Goal: Find contact information

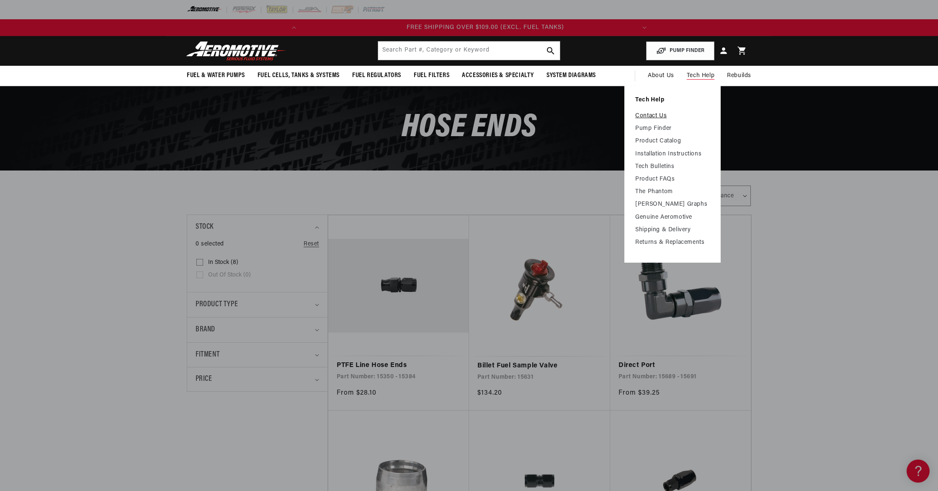
scroll to position [0, 331]
click at [654, 119] on link "Contact Us" at bounding box center [673, 116] width 75 height 8
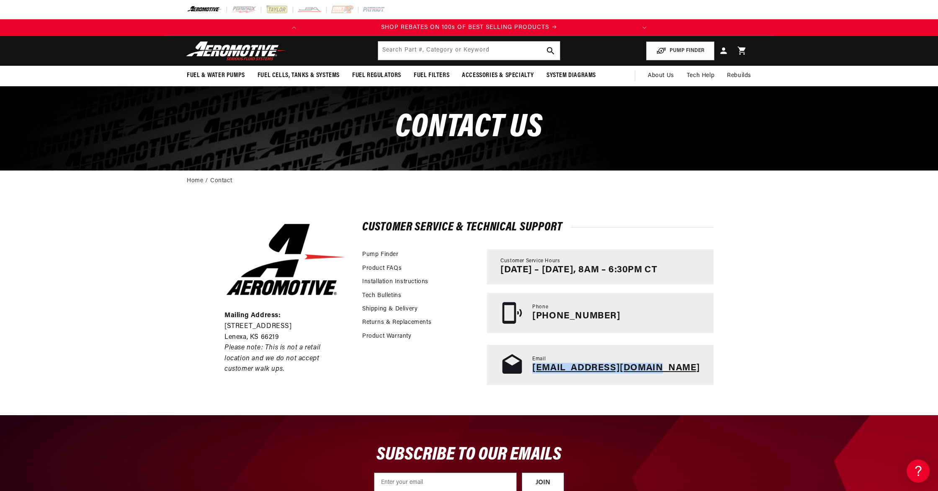
drag, startPoint x: 694, startPoint y: 371, endPoint x: 574, endPoint y: 372, distance: 119.4
click at [574, 372] on div "Email tech@aeromotiveinc.com" at bounding box center [600, 365] width 227 height 40
copy link "tech@aeromotiveinc.com"
